Goal: Information Seeking & Learning: Find specific fact

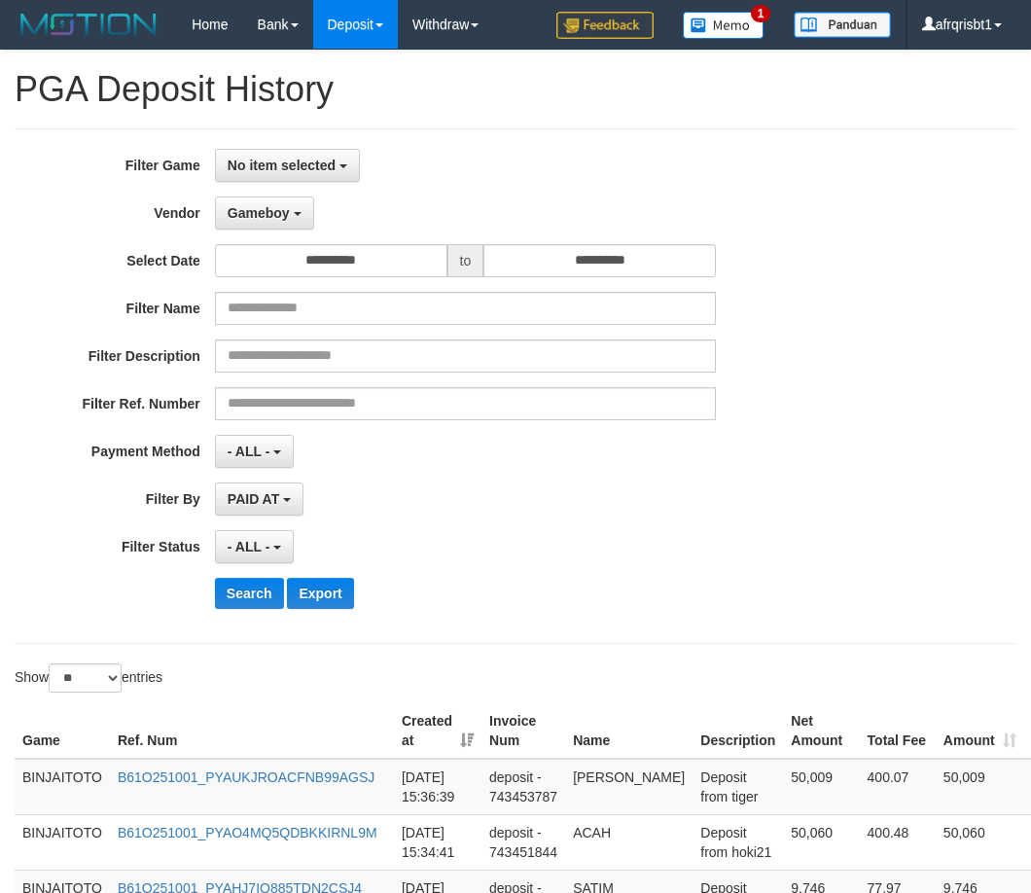
select select "**********"
select select "*"
select select "**"
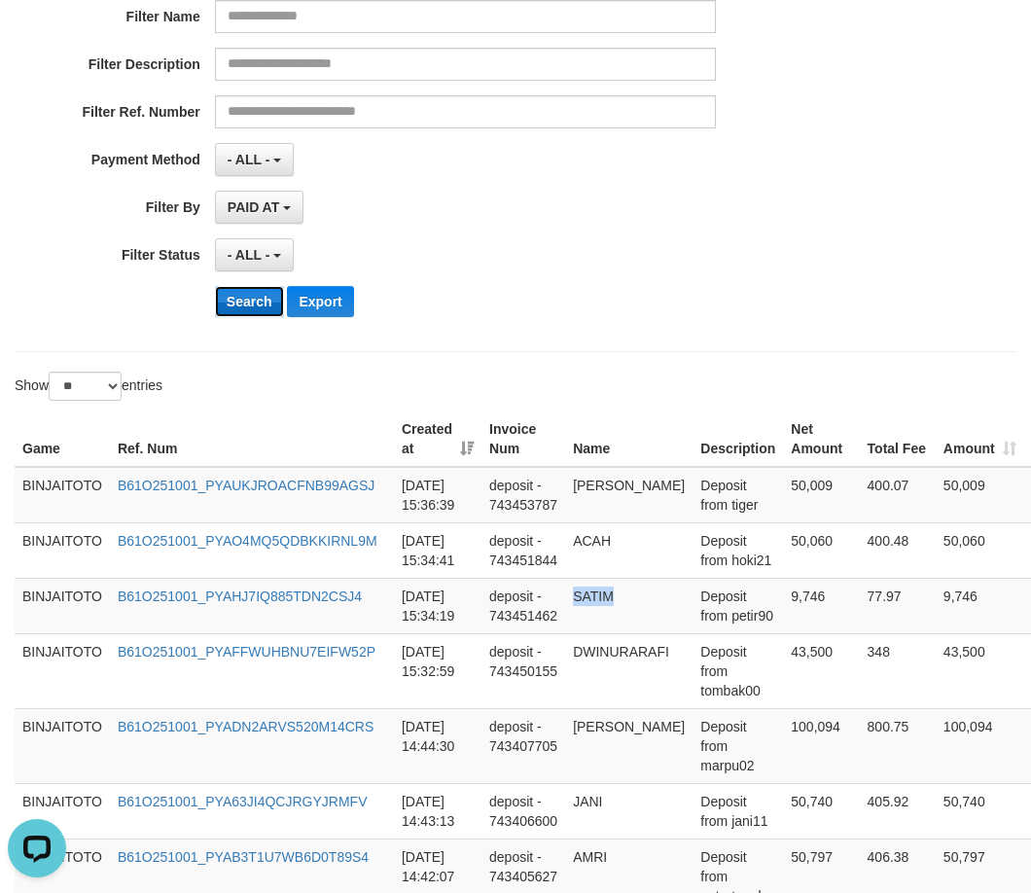
click at [230, 295] on button "Search" at bounding box center [249, 301] width 69 height 31
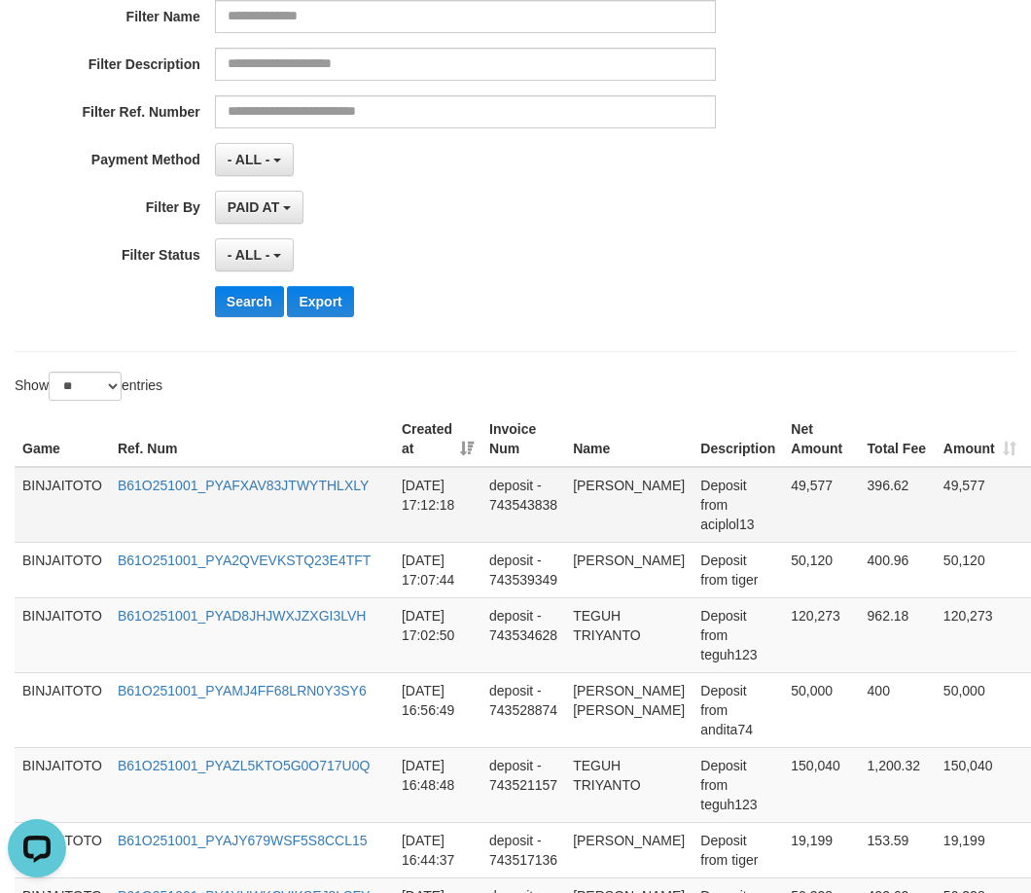
click at [598, 482] on td "[PERSON_NAME]" at bounding box center [628, 505] width 127 height 76
click at [599, 483] on td "[PERSON_NAME]" at bounding box center [628, 505] width 127 height 76
copy td "[PERSON_NAME]"
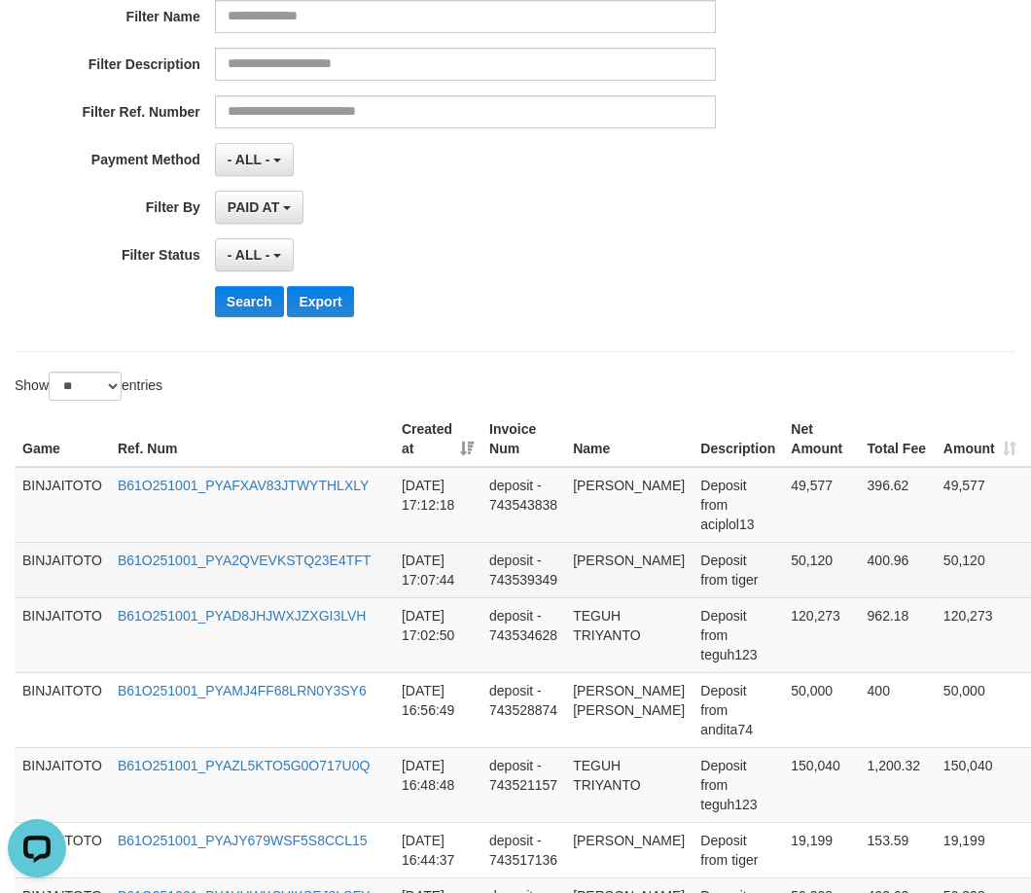
click at [586, 558] on td "[PERSON_NAME]" at bounding box center [628, 569] width 127 height 55
drag, startPoint x: 586, startPoint y: 558, endPoint x: 620, endPoint y: 583, distance: 41.8
click at [620, 583] on td "[PERSON_NAME]" at bounding box center [628, 569] width 127 height 55
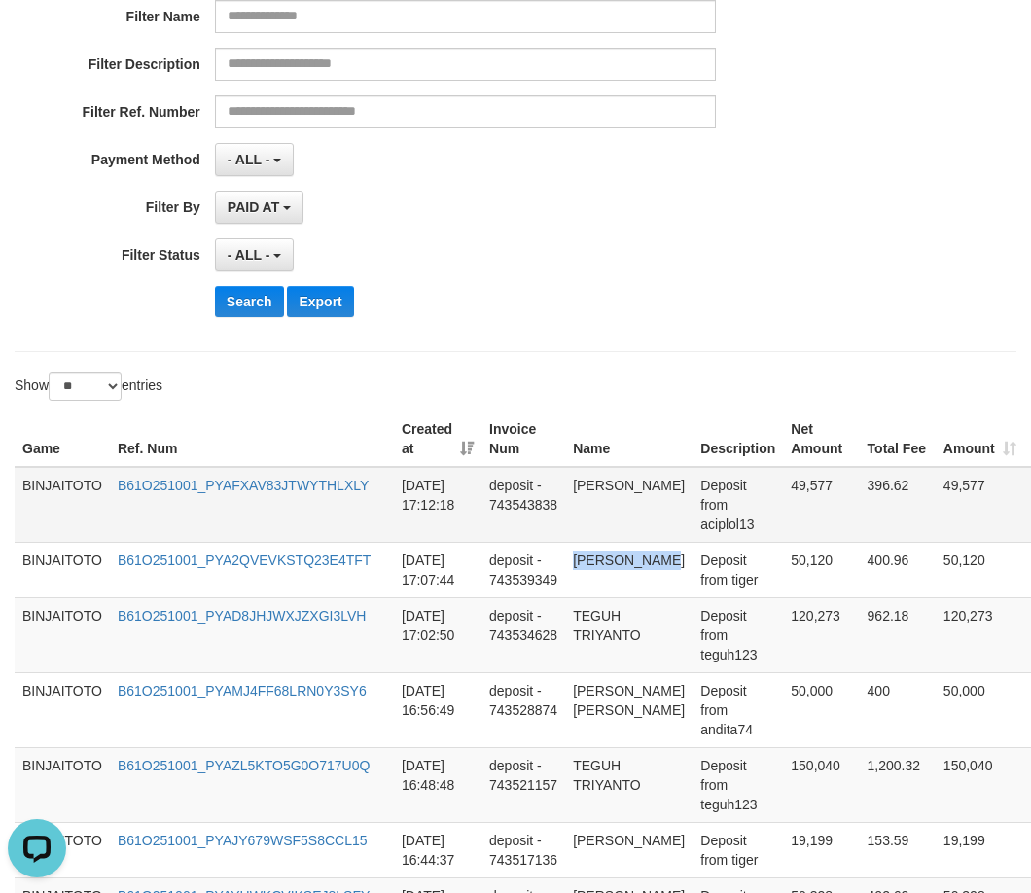
copy td "[PERSON_NAME]"
click at [607, 612] on td "TEGUH TRIYANTO" at bounding box center [628, 634] width 127 height 75
drag, startPoint x: 607, startPoint y: 612, endPoint x: 627, endPoint y: 632, distance: 28.9
click at [627, 632] on td "TEGUH TRIYANTO" at bounding box center [628, 634] width 127 height 75
copy td "TEGUH TRIYANTO"
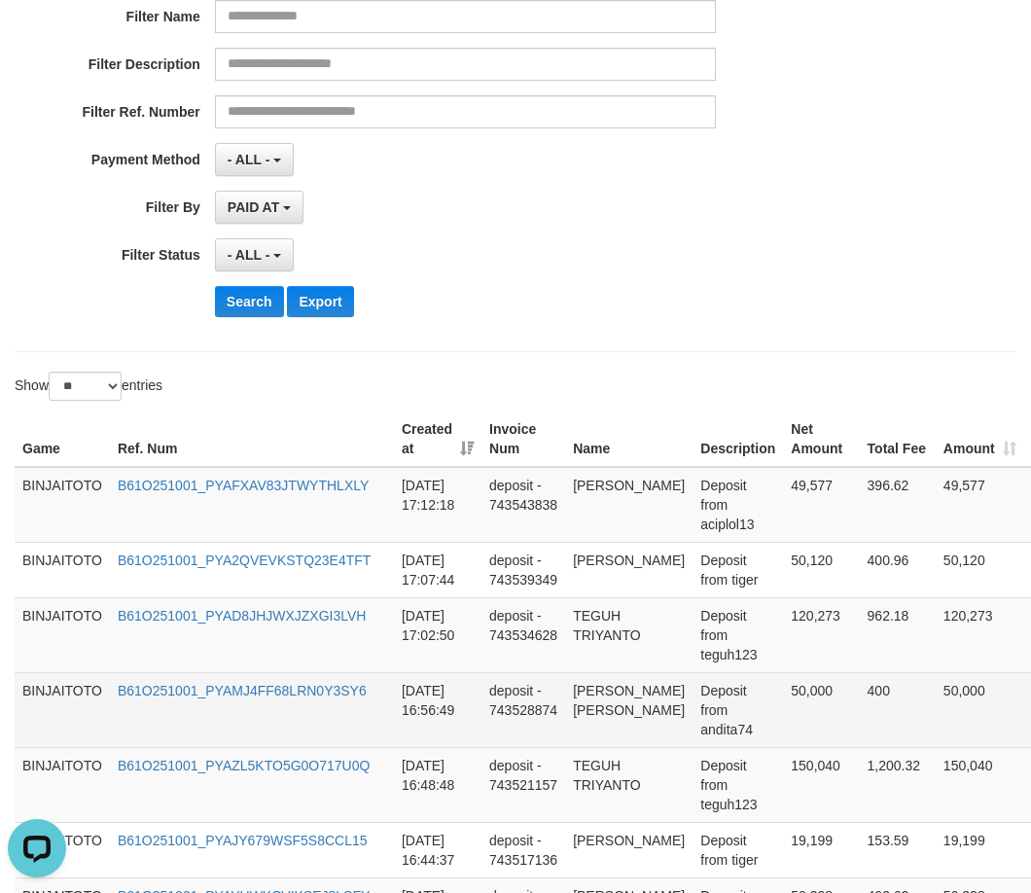
click at [599, 689] on td "[PERSON_NAME] [PERSON_NAME]" at bounding box center [628, 709] width 127 height 75
drag, startPoint x: 599, startPoint y: 689, endPoint x: 613, endPoint y: 745, distance: 58.0
click at [613, 745] on td "[PERSON_NAME] [PERSON_NAME]" at bounding box center [628, 709] width 127 height 75
copy td "[PERSON_NAME] [PERSON_NAME]"
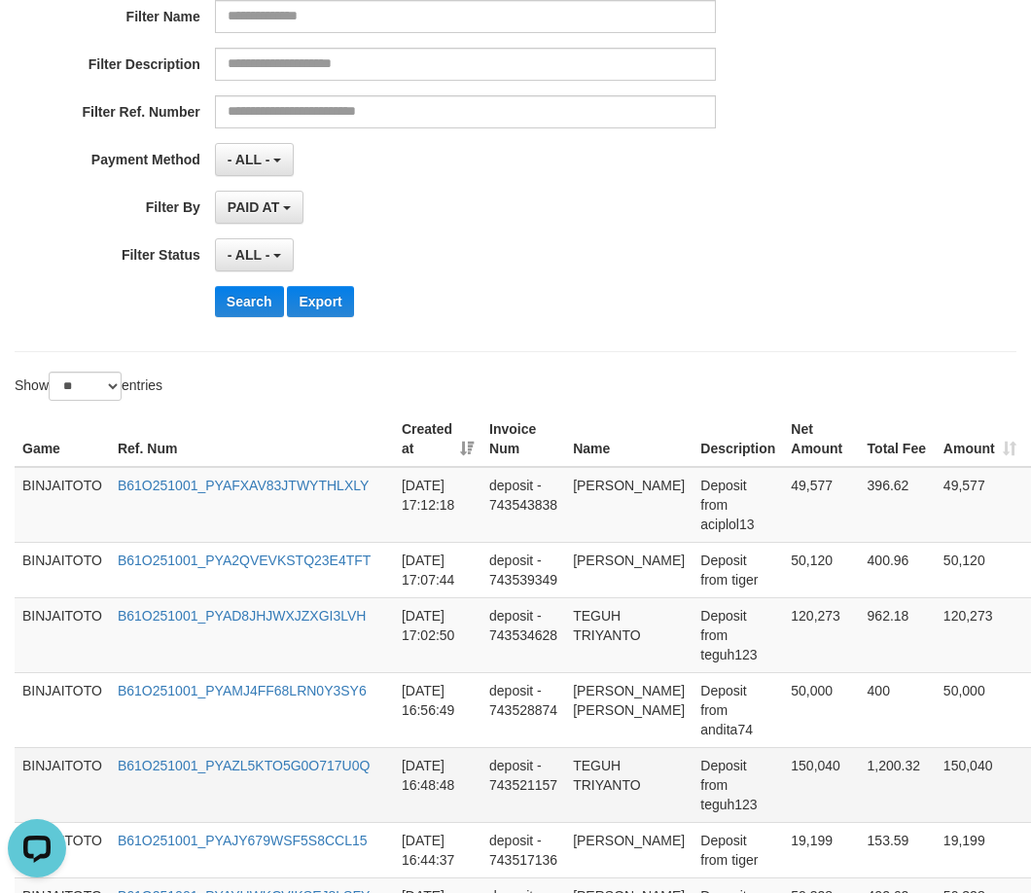
click at [599, 784] on td "TEGUH TRIYANTO" at bounding box center [628, 784] width 127 height 75
drag, startPoint x: 599, startPoint y: 784, endPoint x: 617, endPoint y: 799, distance: 23.4
click at [617, 799] on td "TEGUH TRIYANTO" at bounding box center [628, 784] width 127 height 75
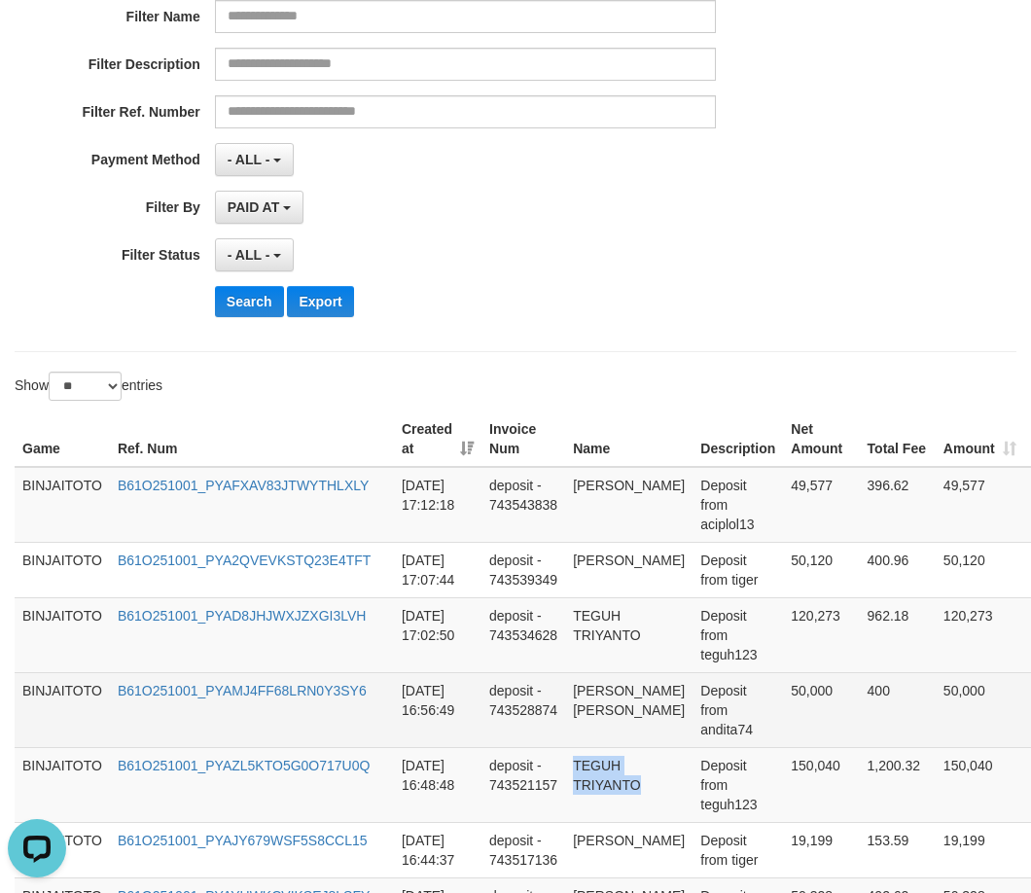
copy td "TEGUH TRIYANTO"
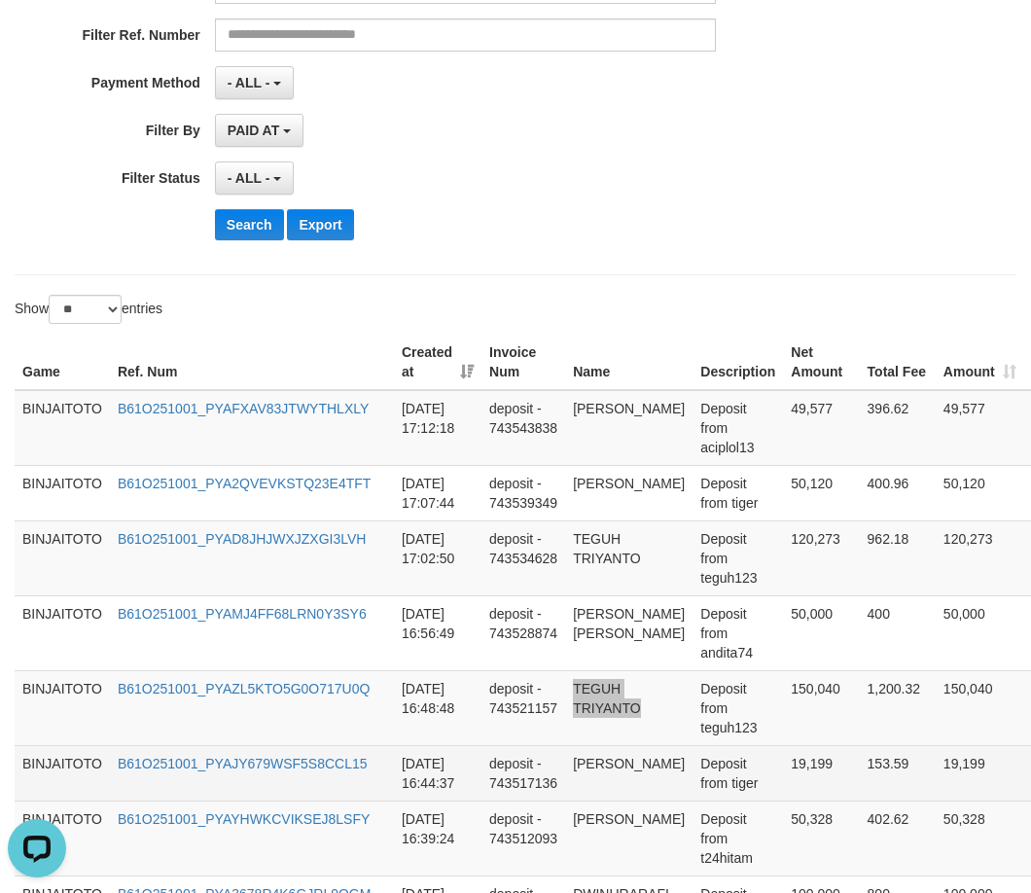
scroll to position [486, 0]
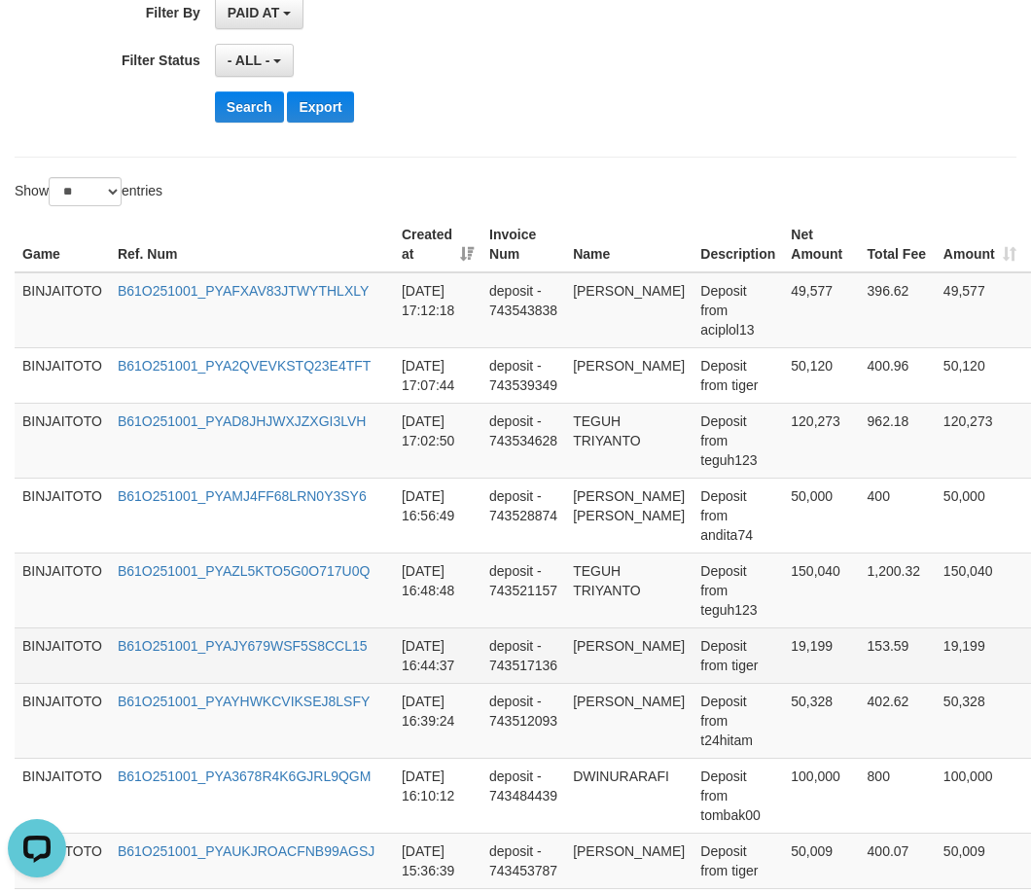
click at [584, 666] on td "[PERSON_NAME]" at bounding box center [628, 654] width 127 height 55
drag, startPoint x: 586, startPoint y: 666, endPoint x: 614, endPoint y: 687, distance: 34.0
click at [614, 683] on td "[PERSON_NAME]" at bounding box center [628, 654] width 127 height 55
click at [587, 669] on td "[PERSON_NAME]" at bounding box center [628, 654] width 127 height 55
drag, startPoint x: 587, startPoint y: 669, endPoint x: 628, endPoint y: 691, distance: 46.6
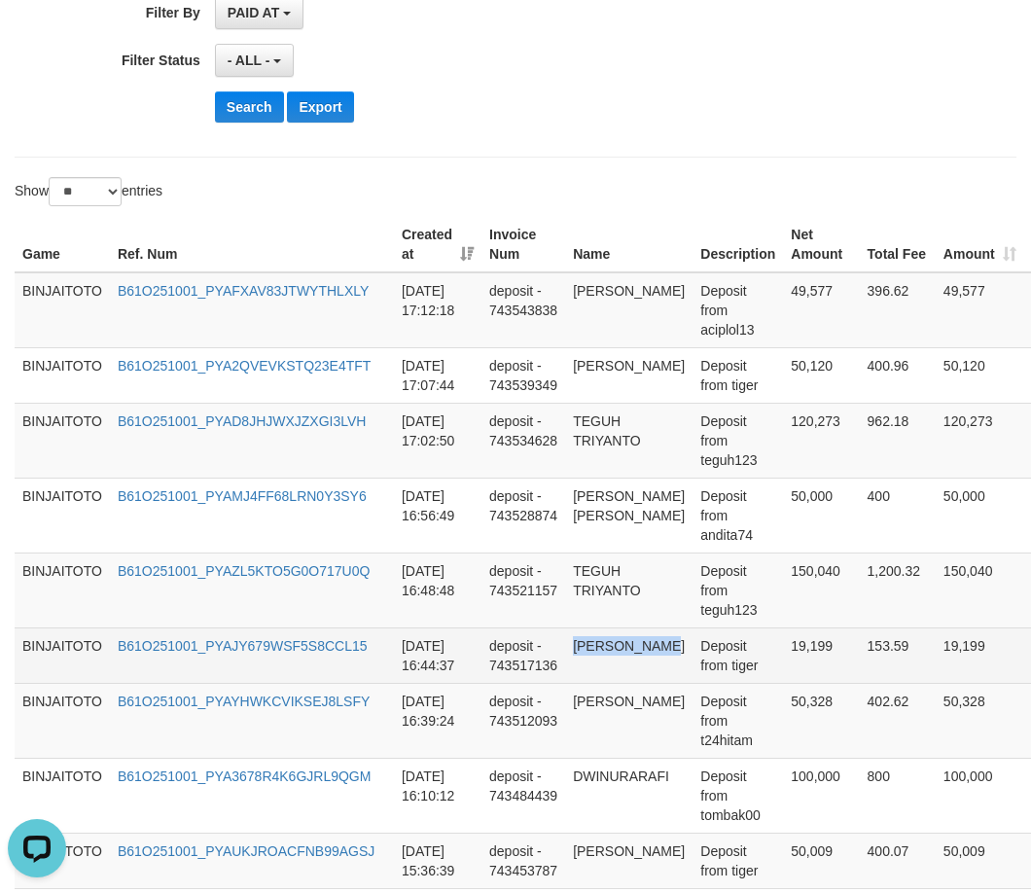
click at [628, 683] on td "[PERSON_NAME]" at bounding box center [628, 654] width 127 height 55
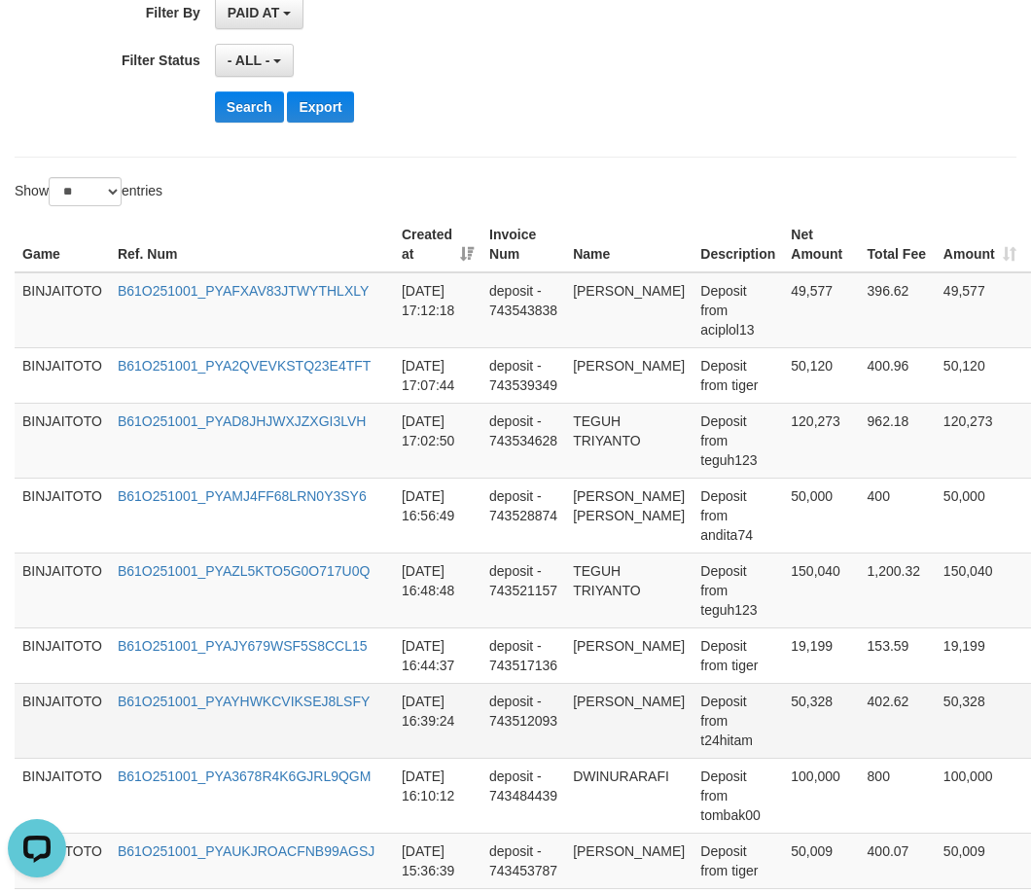
click at [585, 727] on td "[PERSON_NAME]" at bounding box center [628, 720] width 127 height 75
drag, startPoint x: 585, startPoint y: 733, endPoint x: 598, endPoint y: 766, distance: 35.8
click at [598, 758] on td "[PERSON_NAME]" at bounding box center [628, 720] width 127 height 75
click at [592, 721] on td "[PERSON_NAME]" at bounding box center [628, 720] width 127 height 75
drag, startPoint x: 606, startPoint y: 738, endPoint x: 611, endPoint y: 756, distance: 18.2
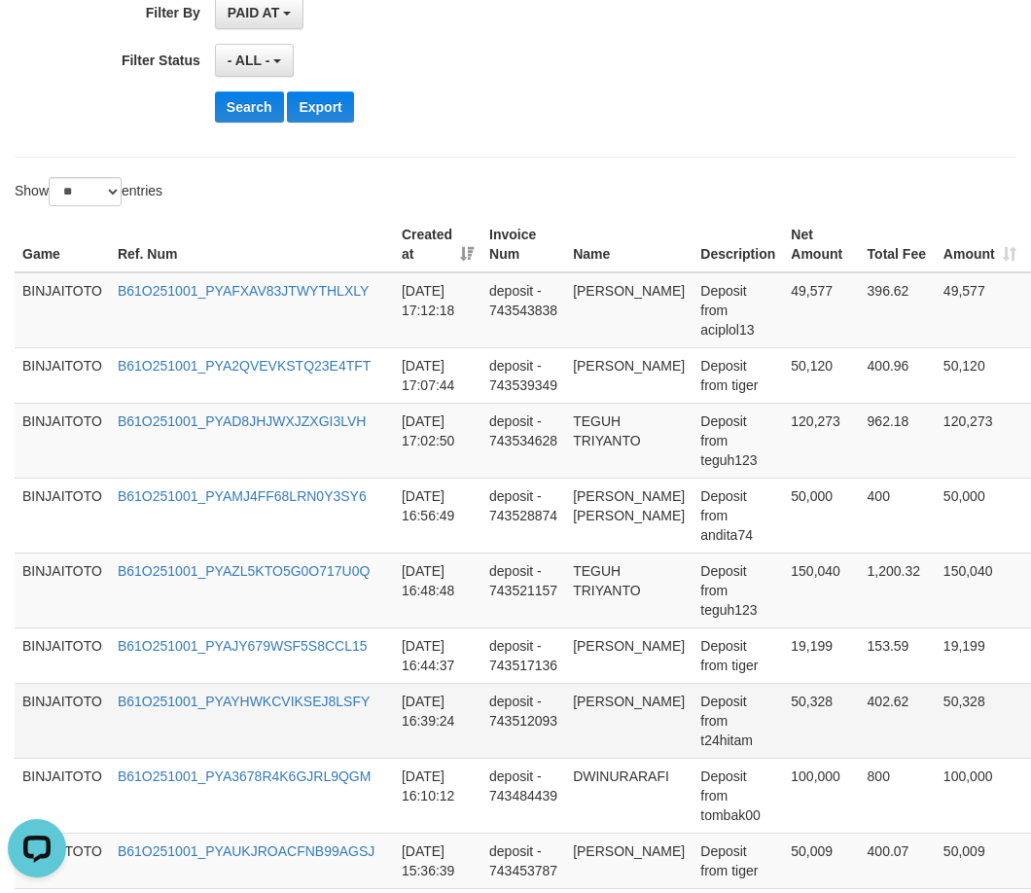
click at [611, 756] on td "[PERSON_NAME]" at bounding box center [628, 720] width 127 height 75
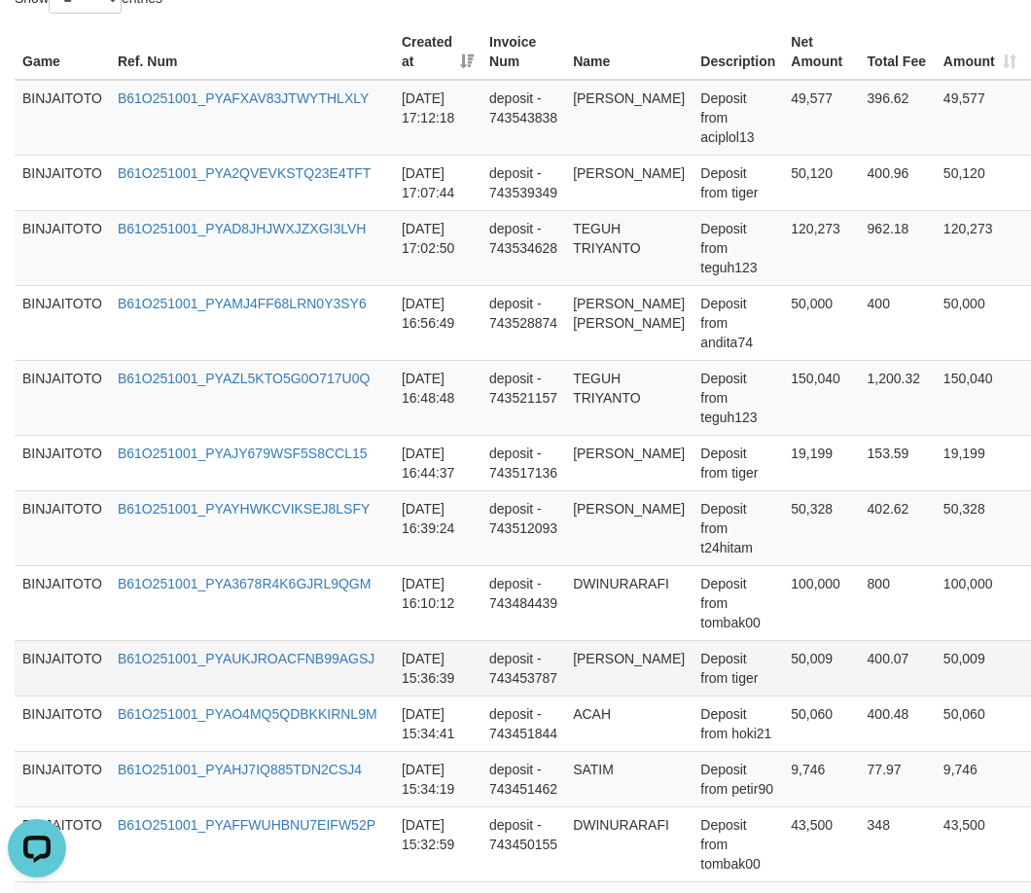
scroll to position [681, 0]
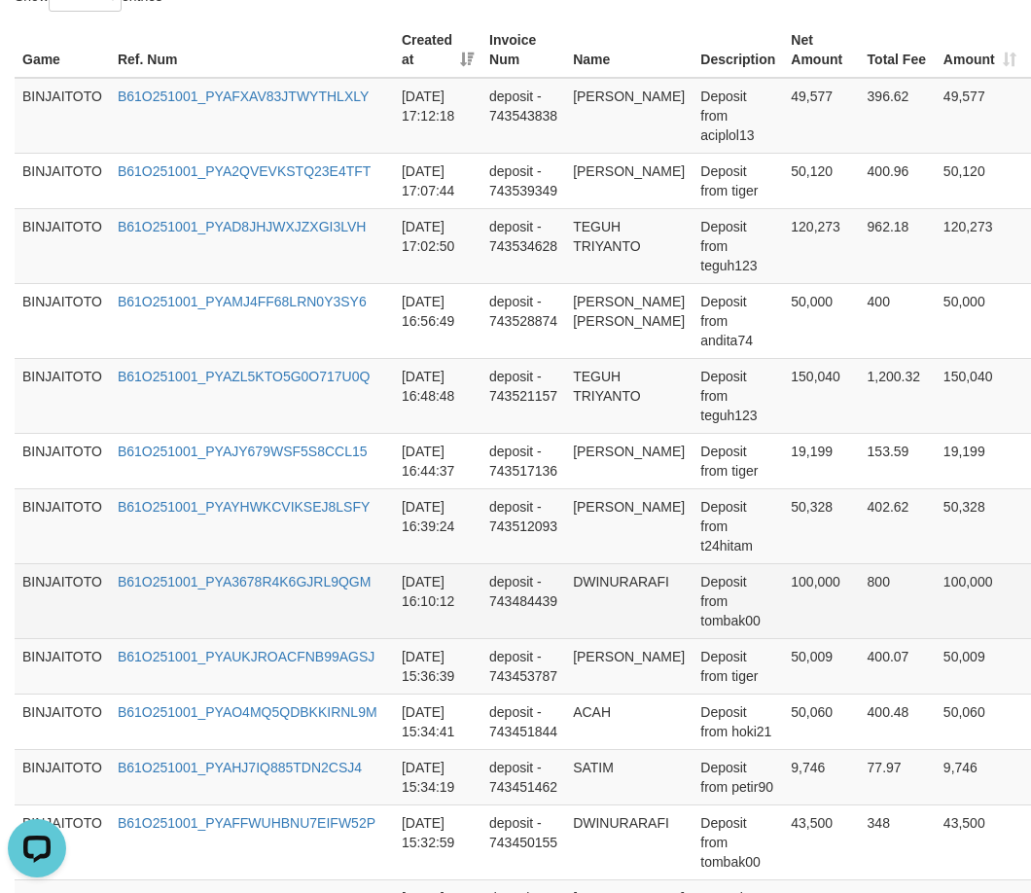
click at [615, 603] on td "DWINURARAFI" at bounding box center [628, 600] width 127 height 75
copy td "DWINURARAFI"
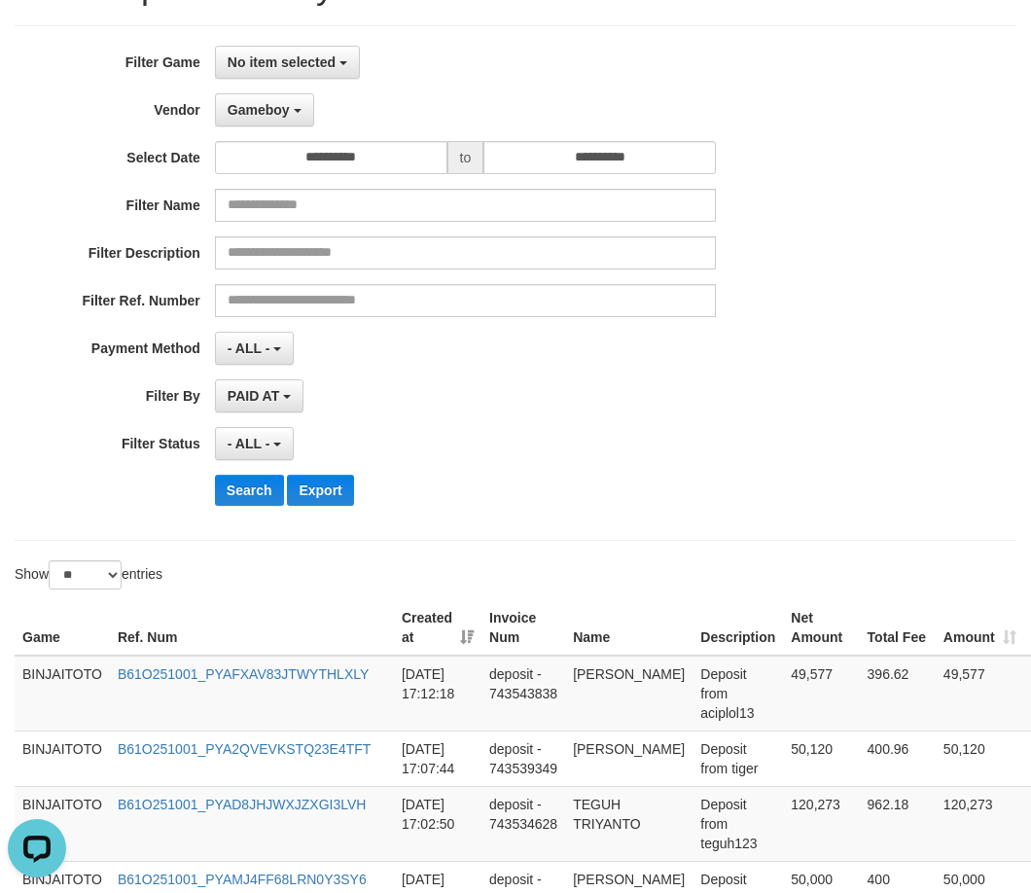
scroll to position [97, 0]
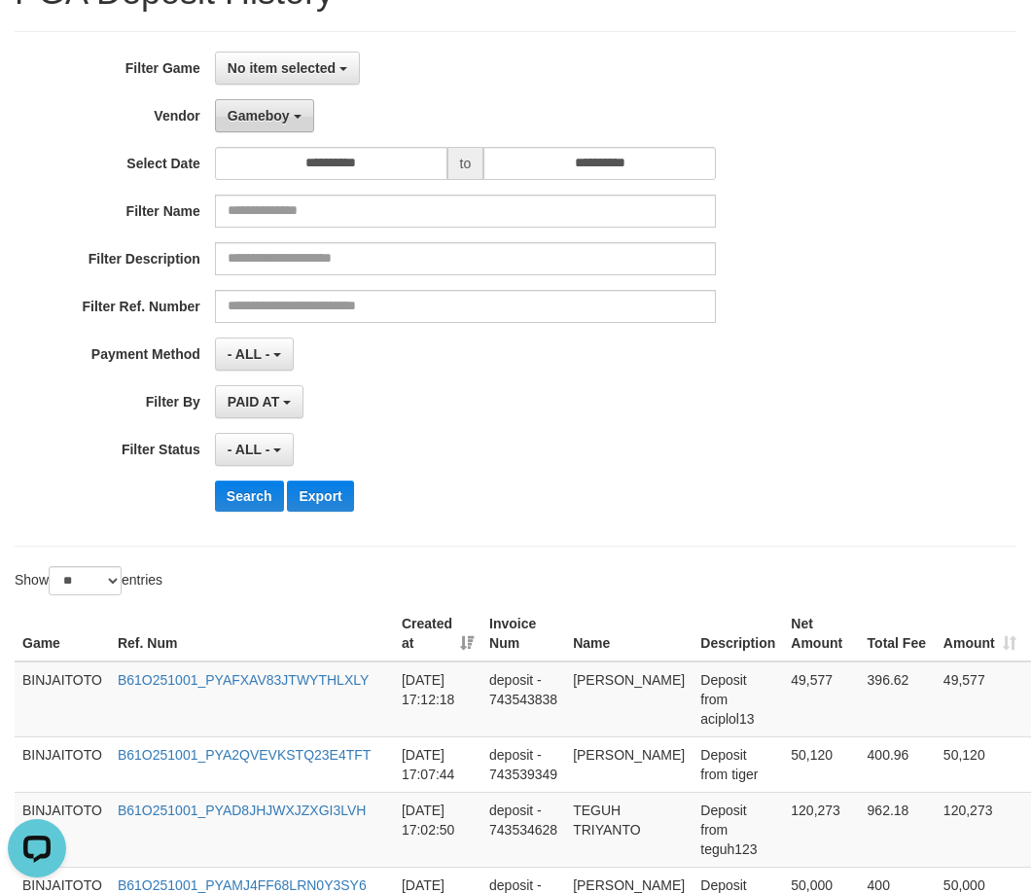
click at [278, 119] on span "Gameboy" at bounding box center [259, 116] width 62 height 16
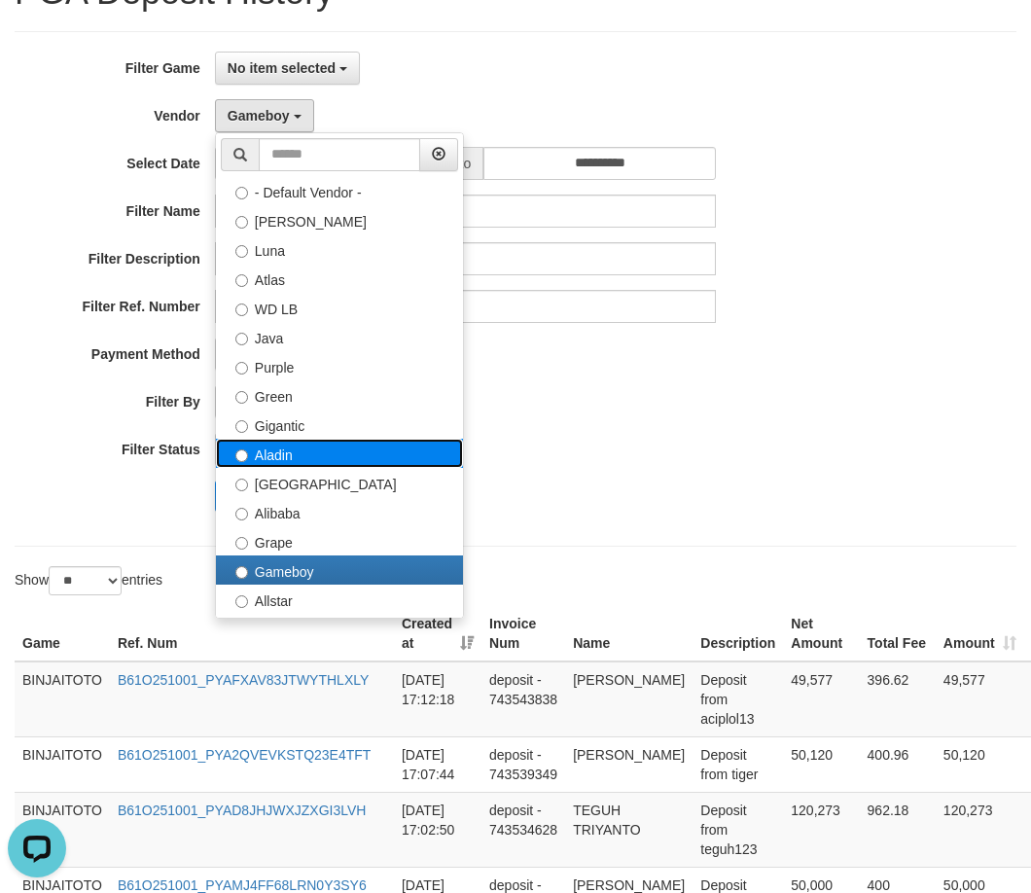
click at [285, 456] on label "Aladin" at bounding box center [339, 453] width 247 height 29
select select "**********"
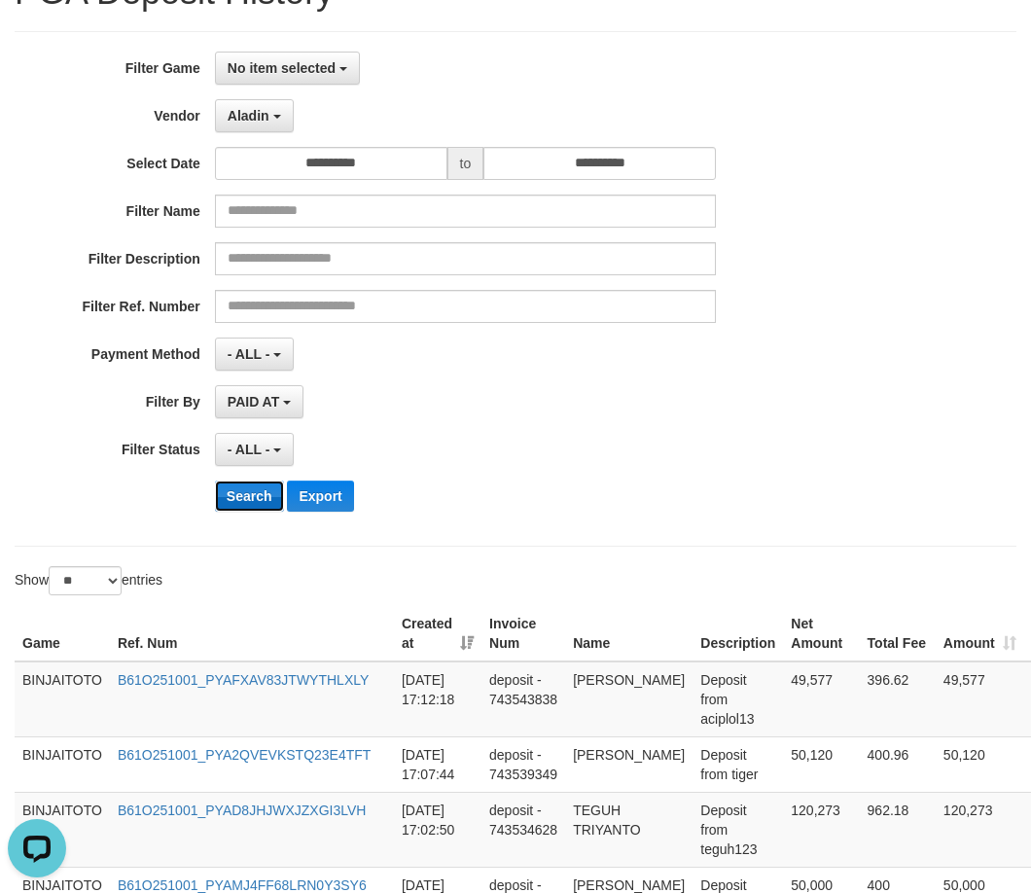
click at [244, 501] on button "Search" at bounding box center [249, 495] width 69 height 31
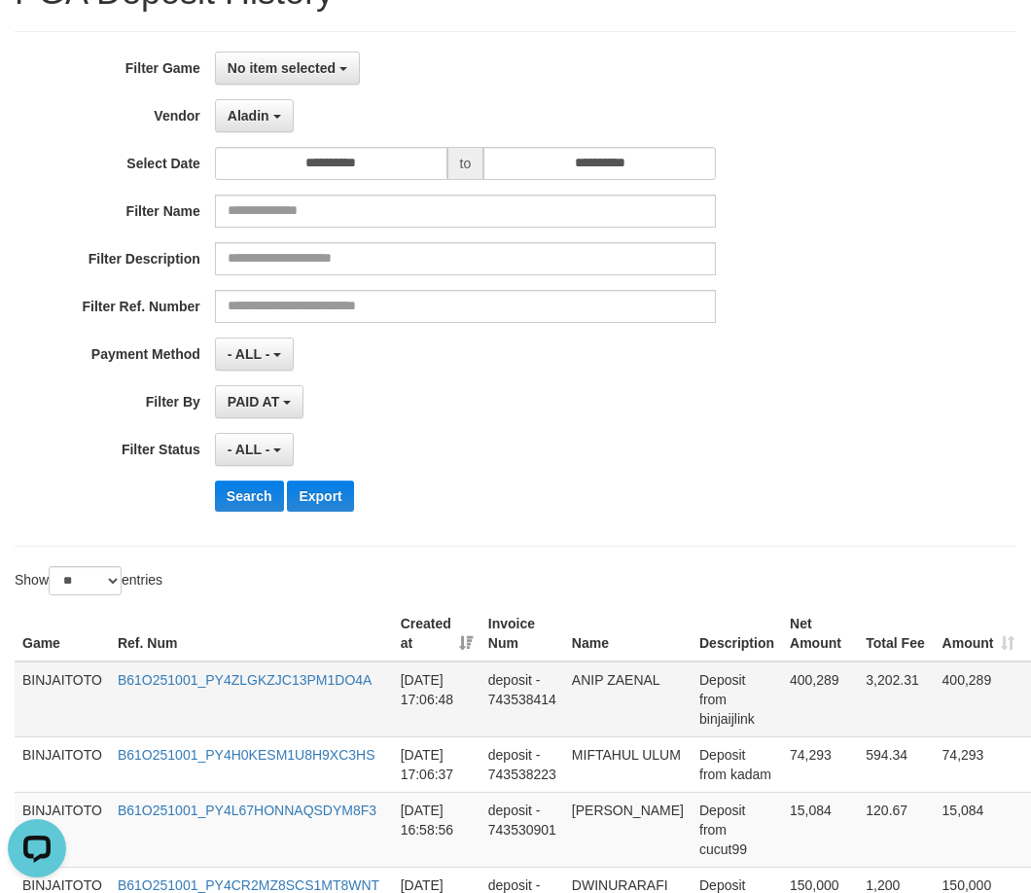
click at [577, 682] on td "ANIP ZAENAL" at bounding box center [627, 699] width 127 height 76
drag, startPoint x: 577, startPoint y: 682, endPoint x: 620, endPoint y: 684, distance: 43.8
click at [620, 684] on td "ANIP ZAENAL" at bounding box center [627, 699] width 127 height 76
copy td "ANIP ZAENAL"
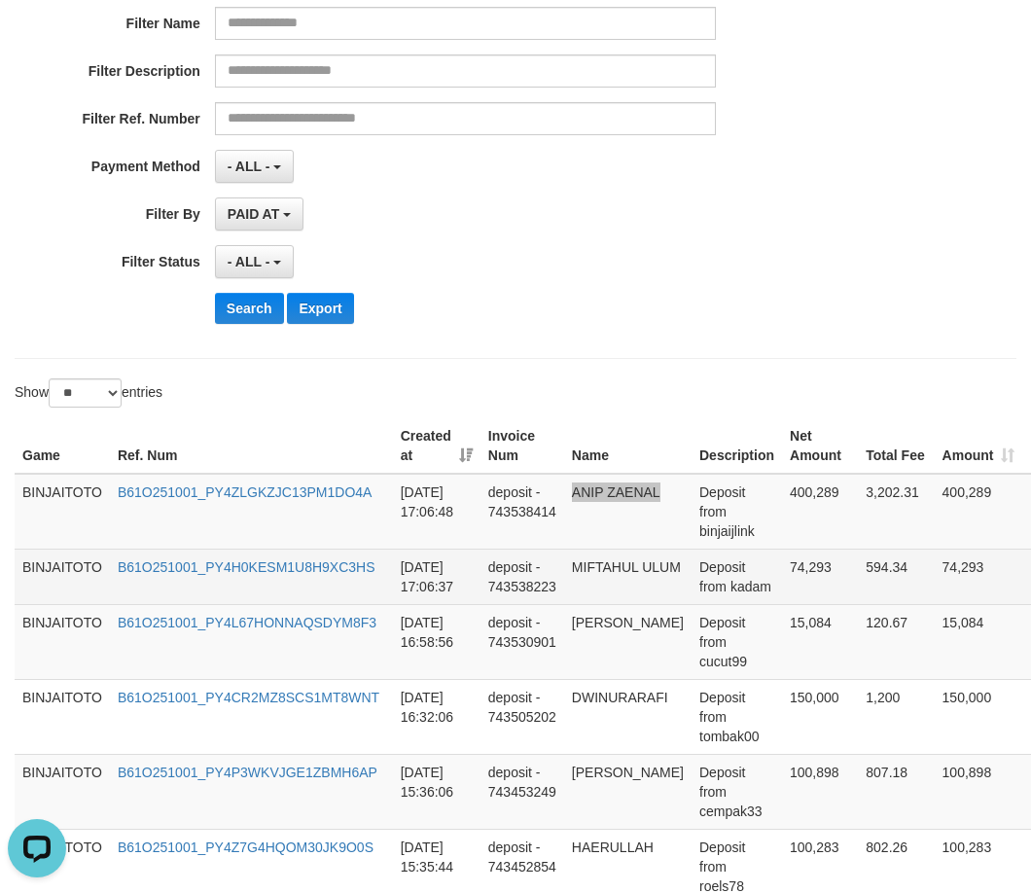
scroll to position [292, 0]
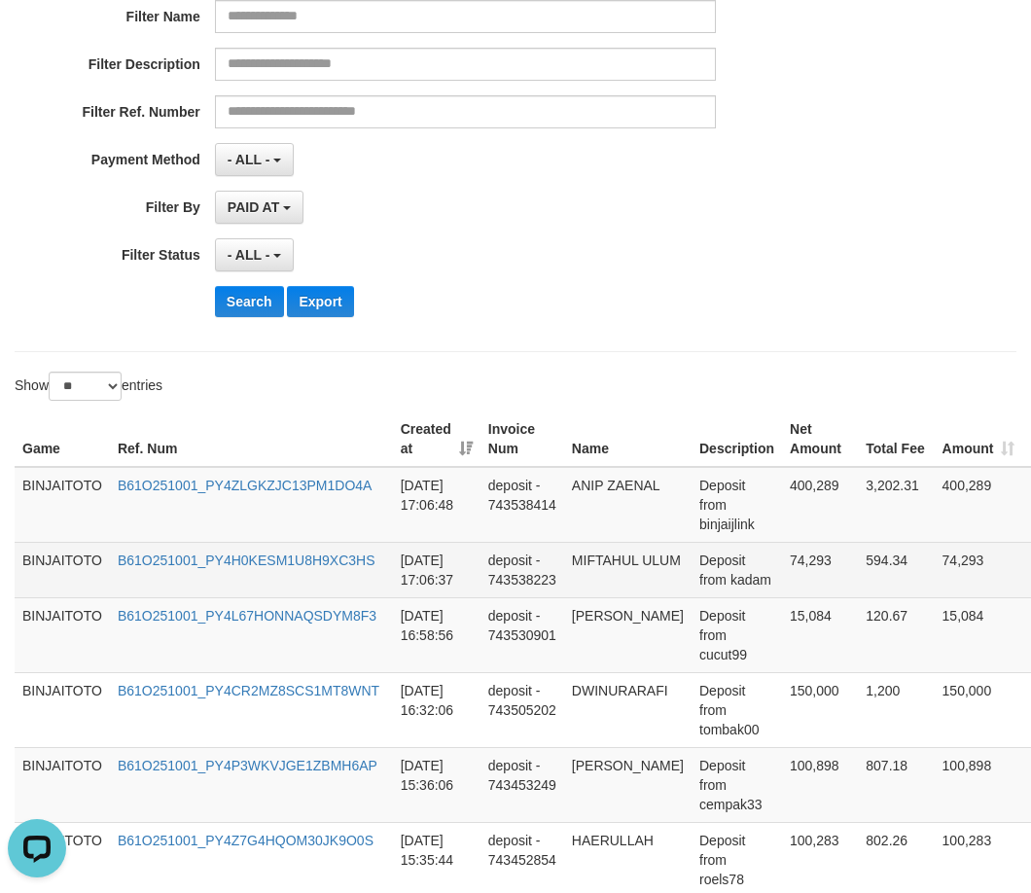
click at [602, 560] on td "MIFTAHUL ULUM" at bounding box center [627, 569] width 127 height 55
drag, startPoint x: 602, startPoint y: 560, endPoint x: 608, endPoint y: 574, distance: 14.8
click at [608, 574] on td "MIFTAHUL ULUM" at bounding box center [627, 569] width 127 height 55
copy td "MIFTAHUL ULUM"
